Goal: Task Accomplishment & Management: Complete application form

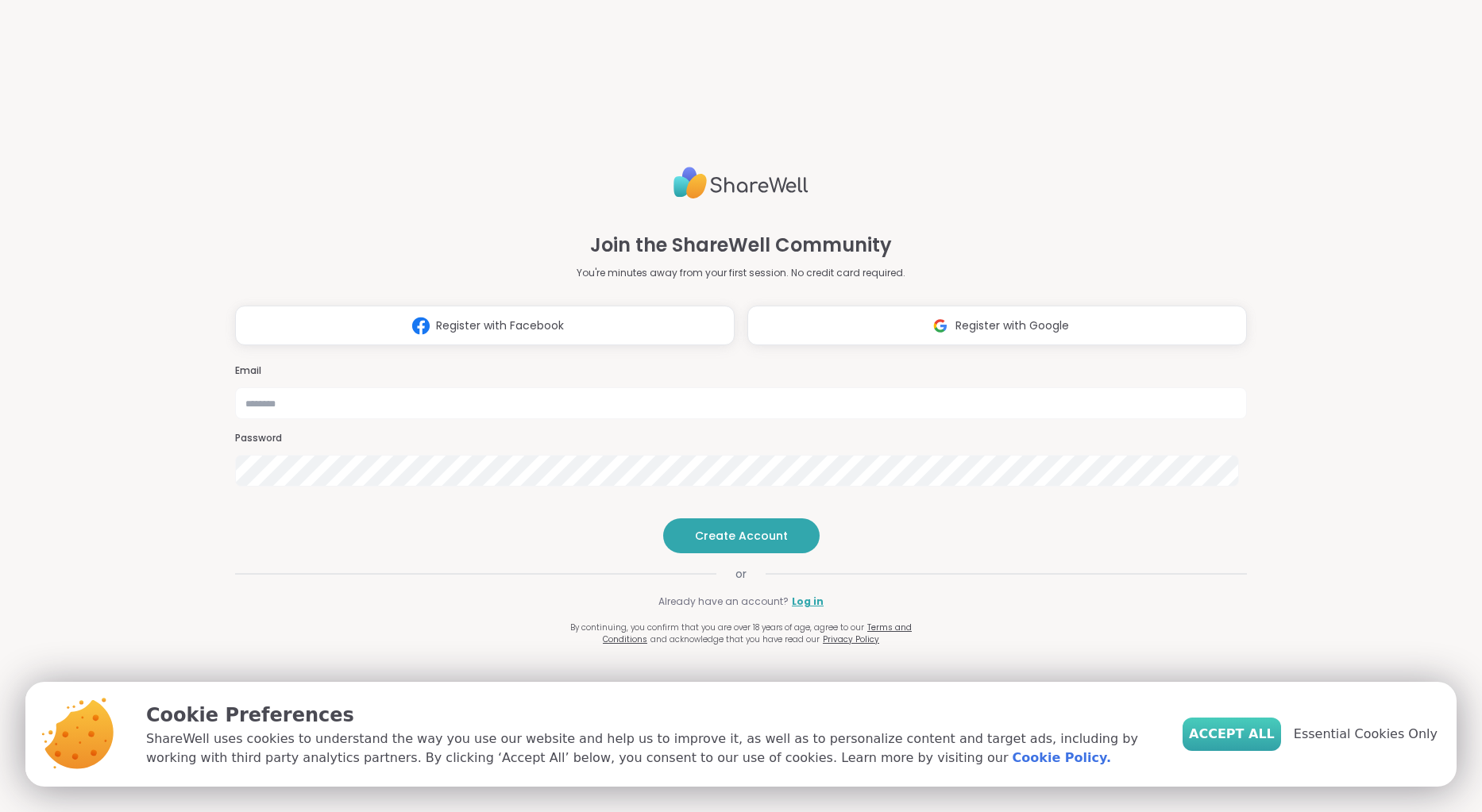
click at [1267, 732] on span "Accept All" at bounding box center [1231, 734] width 86 height 19
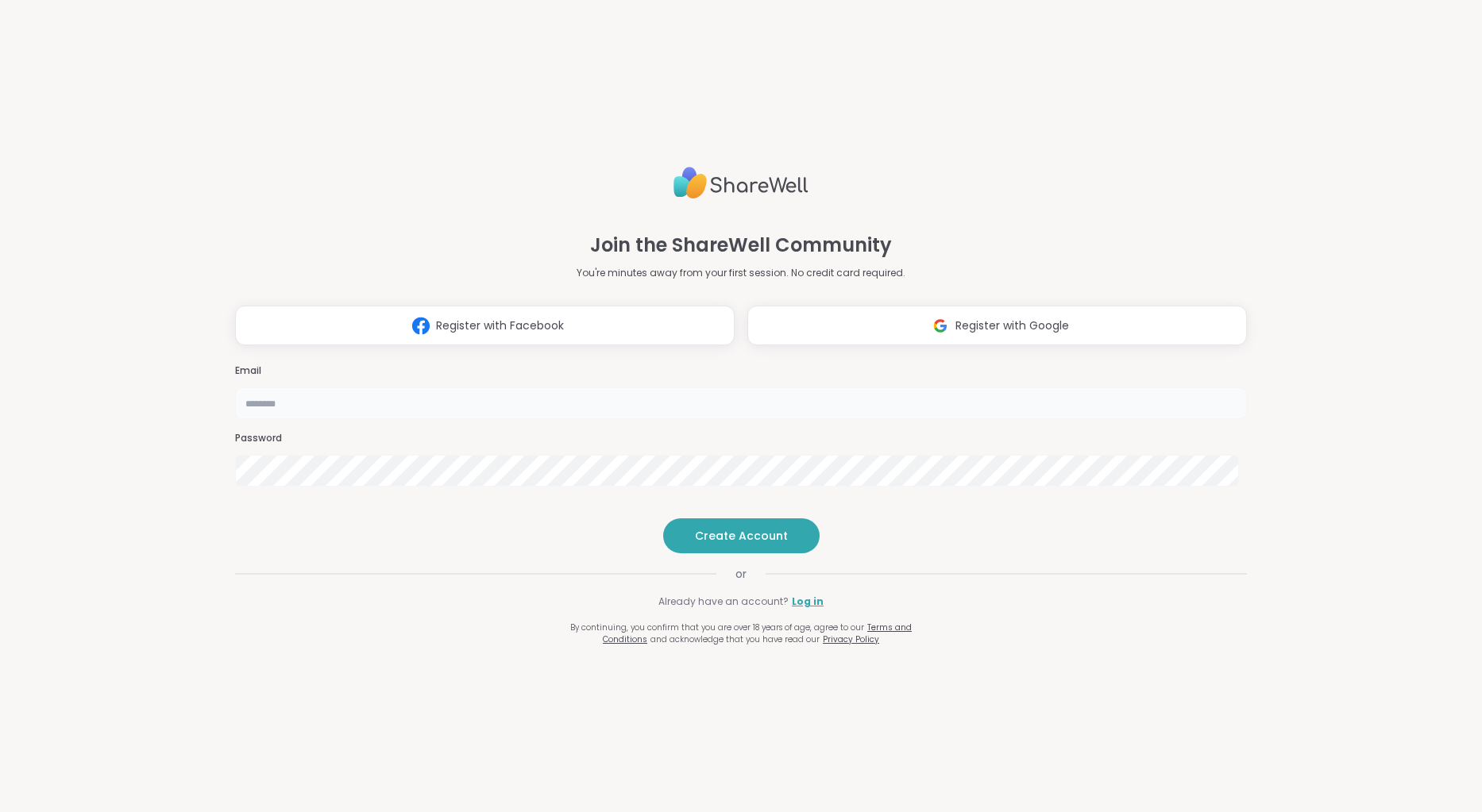
click at [688, 387] on input "email" at bounding box center [741, 403] width 1012 height 32
type input "**********"
click at [724, 544] on span "Create Account" at bounding box center [741, 536] width 93 height 16
